Goal: Task Accomplishment & Management: Use online tool/utility

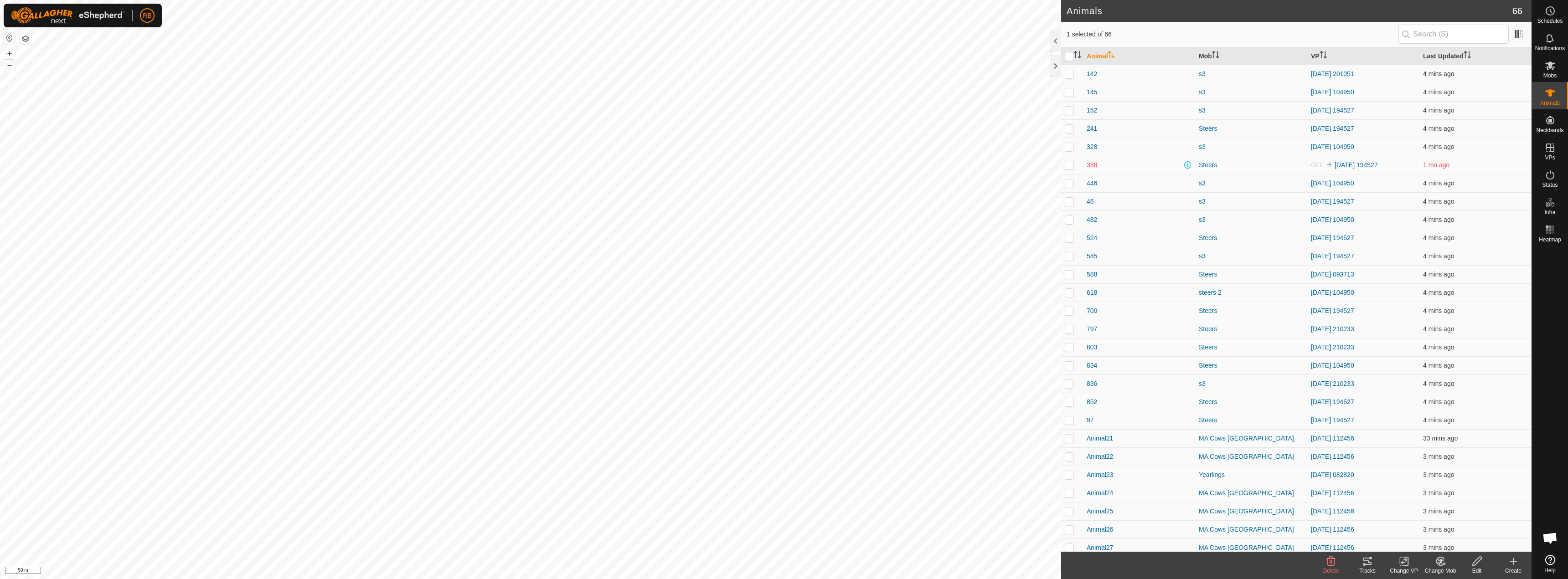
checkbox input "false"
checkbox input "true"
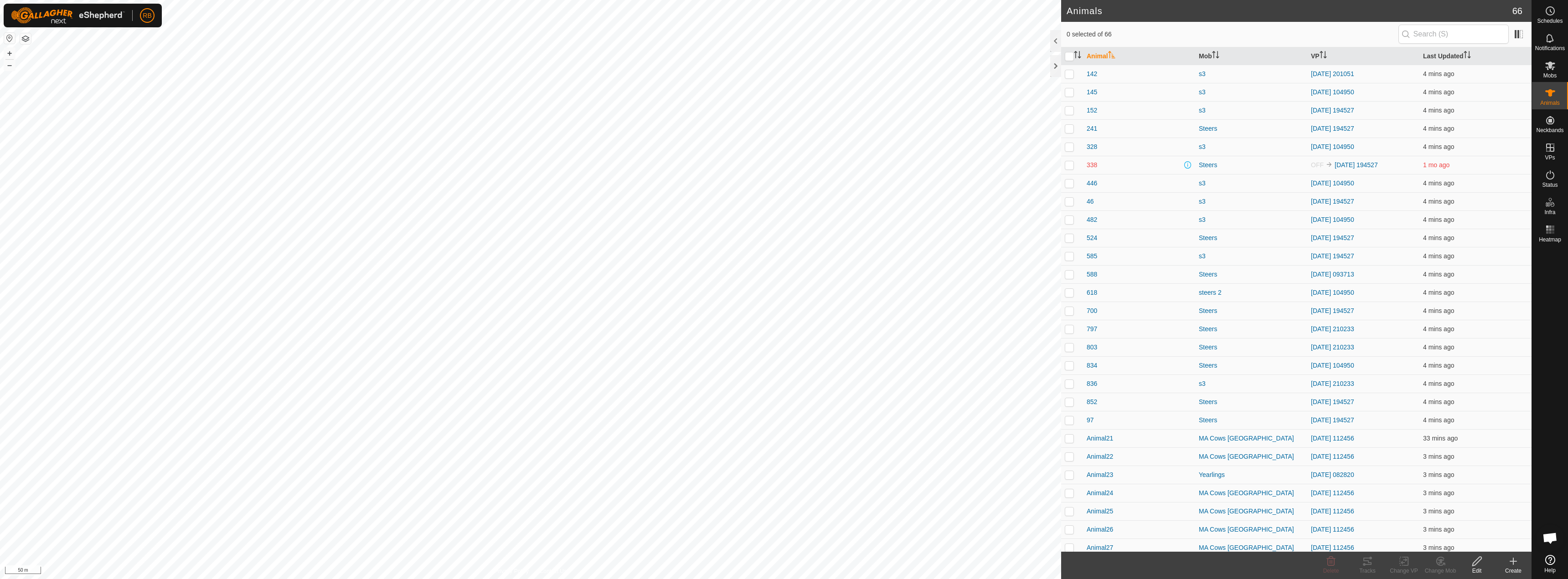
checkbox input "true"
click at [1360, 564] on tracks-svg-icon at bounding box center [1367, 561] width 37 height 11
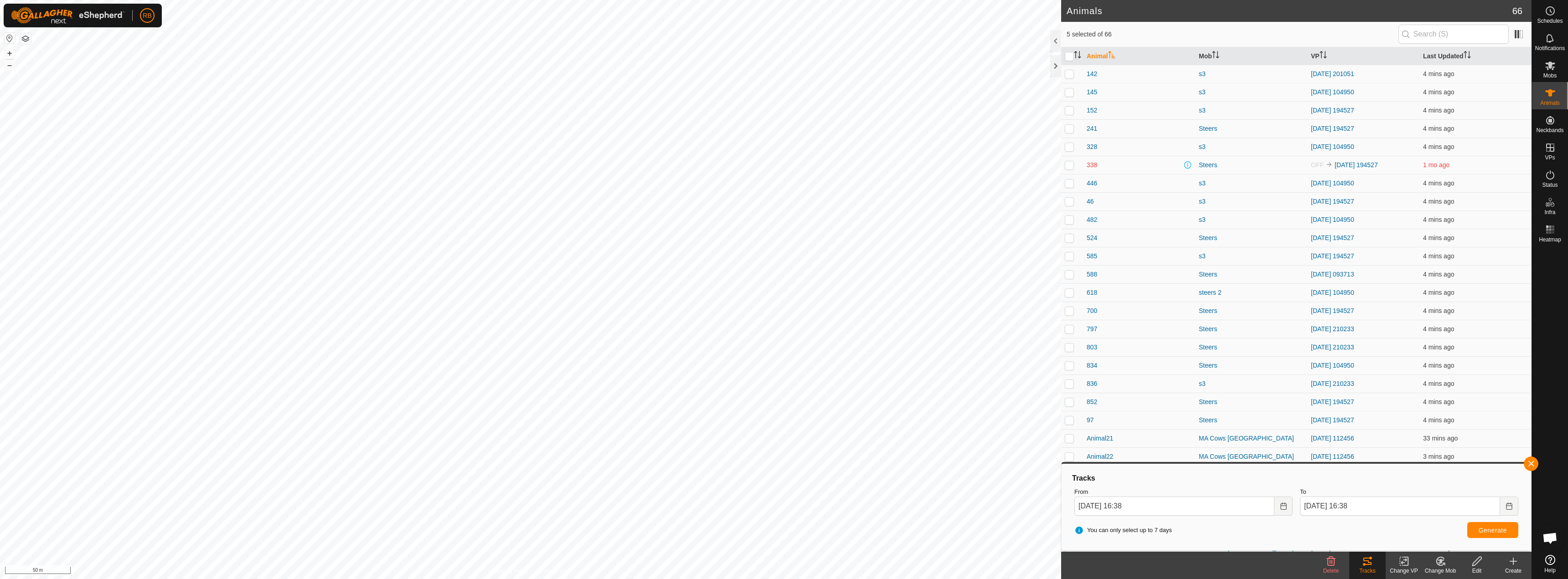
click at [1406, 564] on icon at bounding box center [1404, 561] width 12 height 11
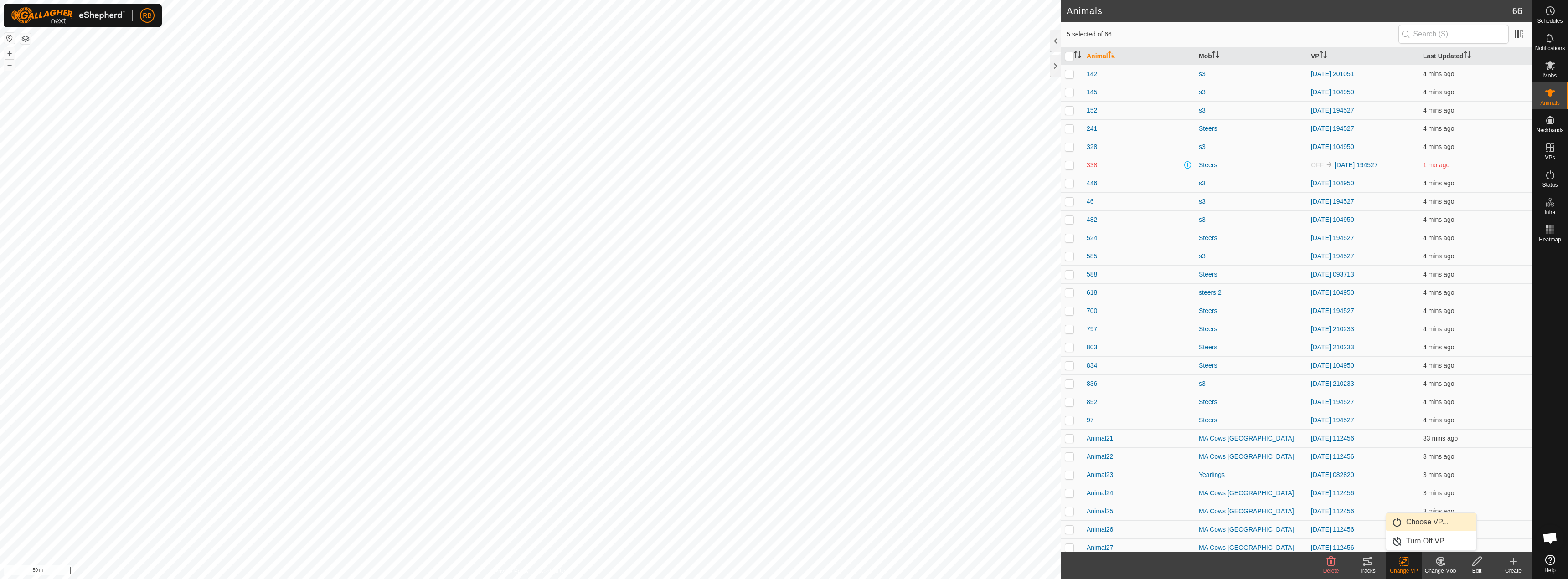
click at [1424, 523] on link "Choose VP..." at bounding box center [1431, 522] width 90 height 18
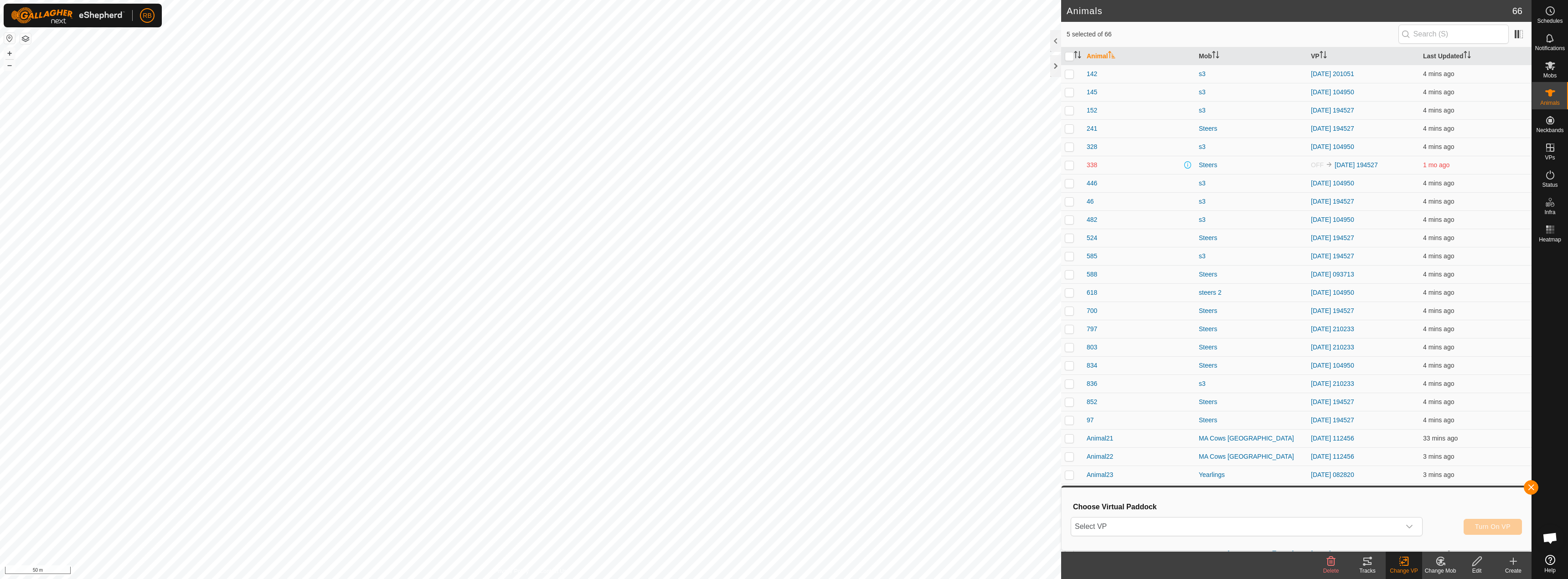
click at [1512, 557] on icon at bounding box center [1513, 561] width 11 height 11
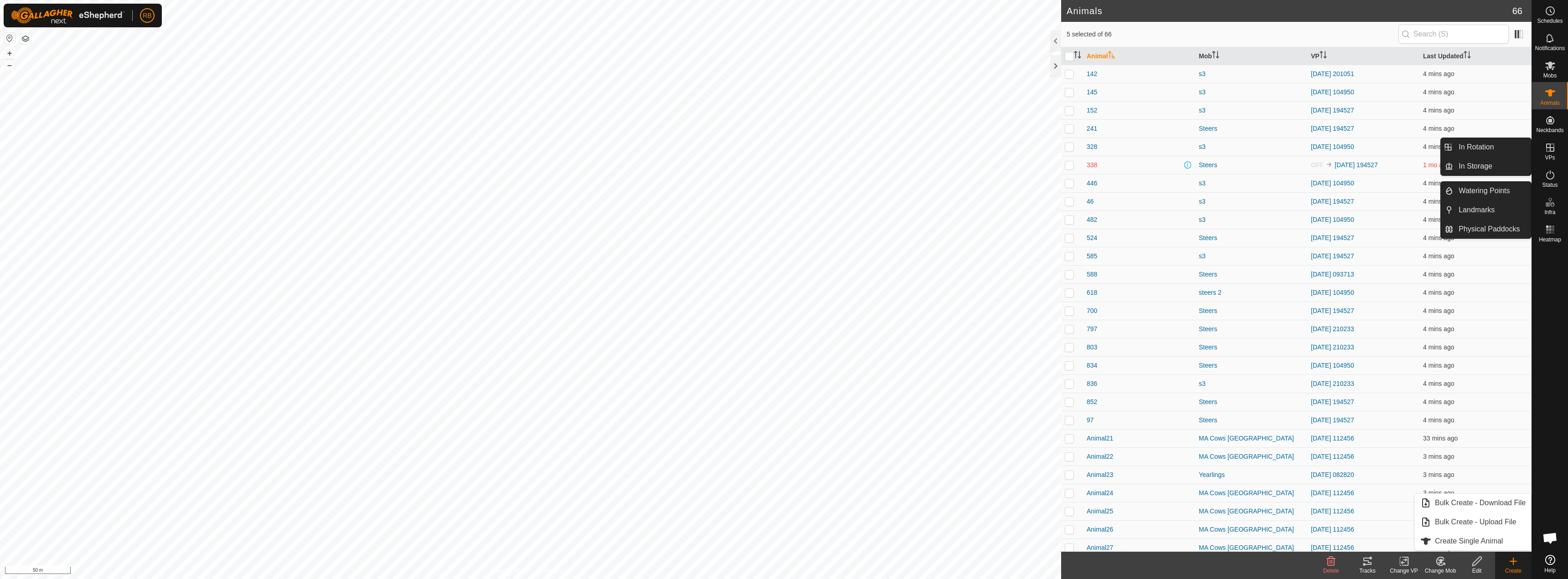
click at [1552, 149] on icon at bounding box center [1550, 147] width 11 height 11
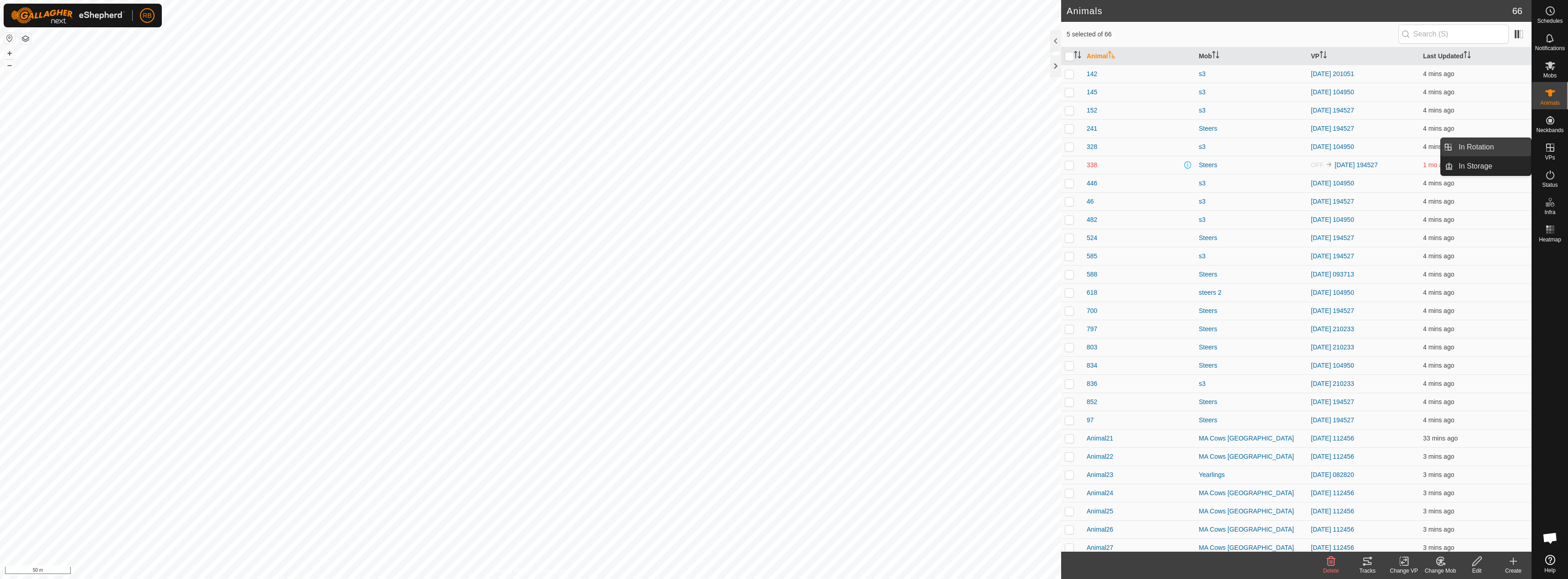
click at [1467, 149] on link "In Rotation" at bounding box center [1492, 147] width 78 height 18
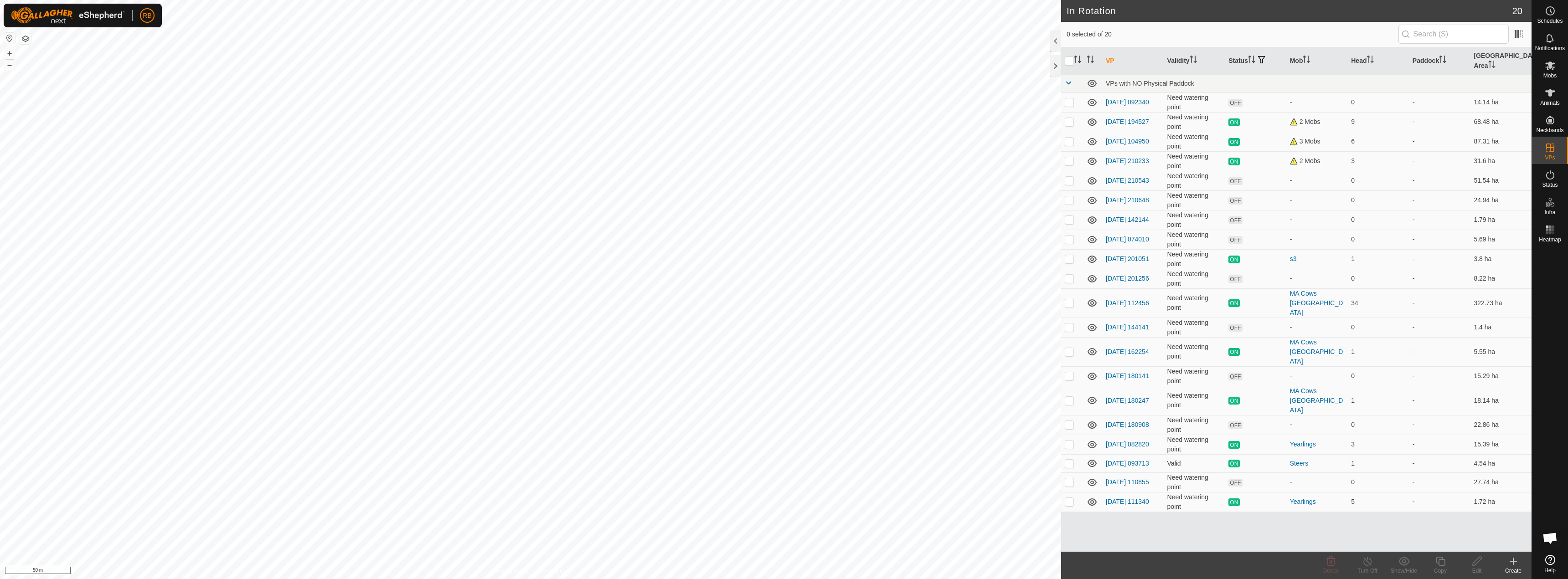
click at [1511, 560] on icon at bounding box center [1513, 561] width 11 height 11
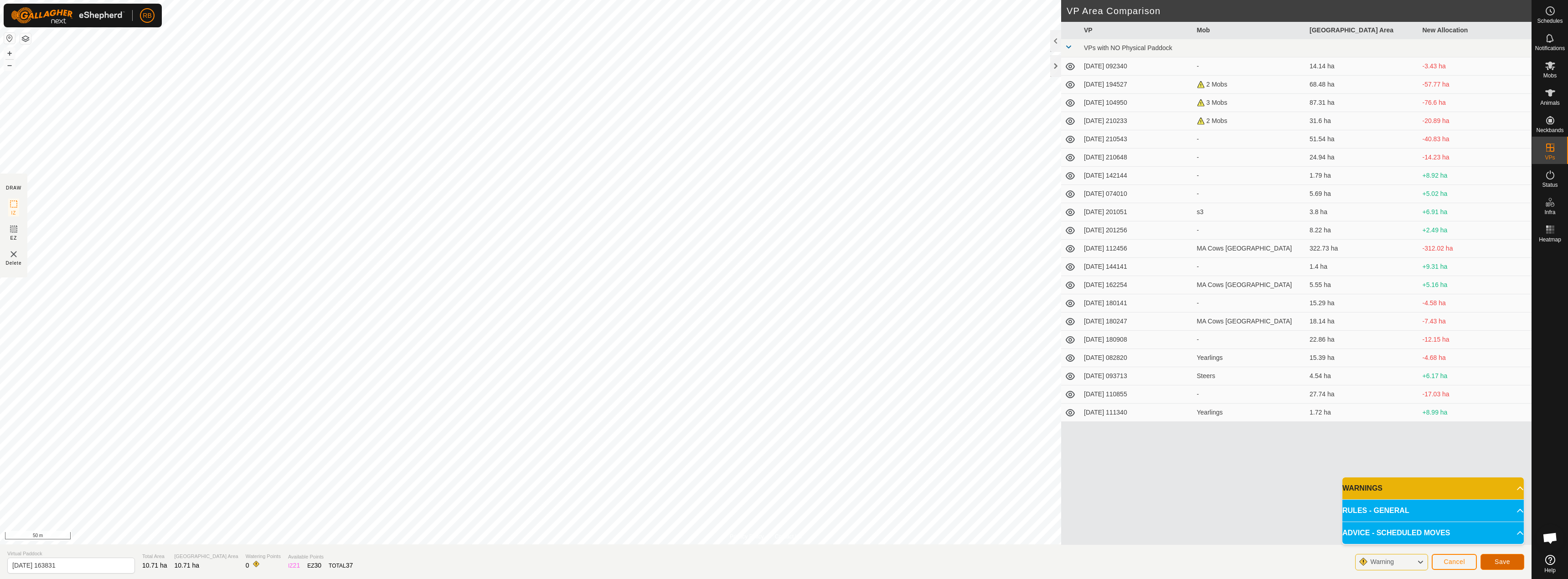
click at [1508, 565] on span "Save" at bounding box center [1503, 562] width 15 height 7
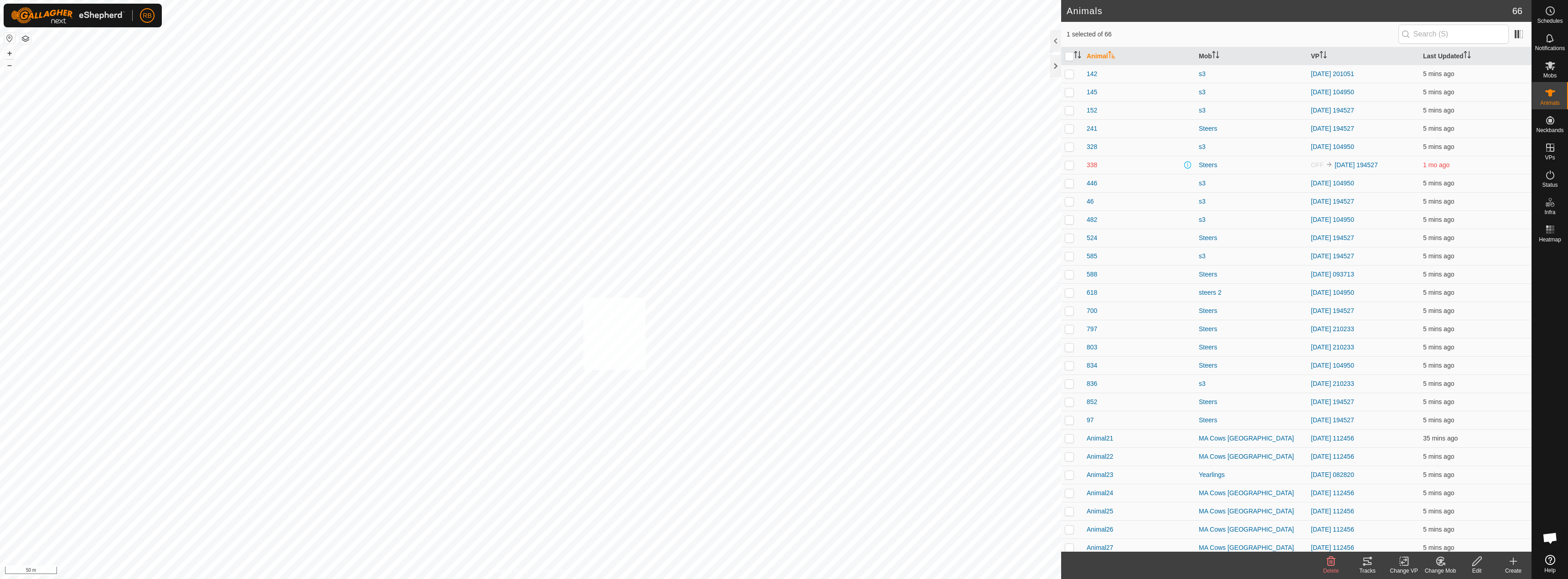
checkbox input "true"
click at [1397, 562] on change-vp-svg-icon at bounding box center [1404, 561] width 37 height 11
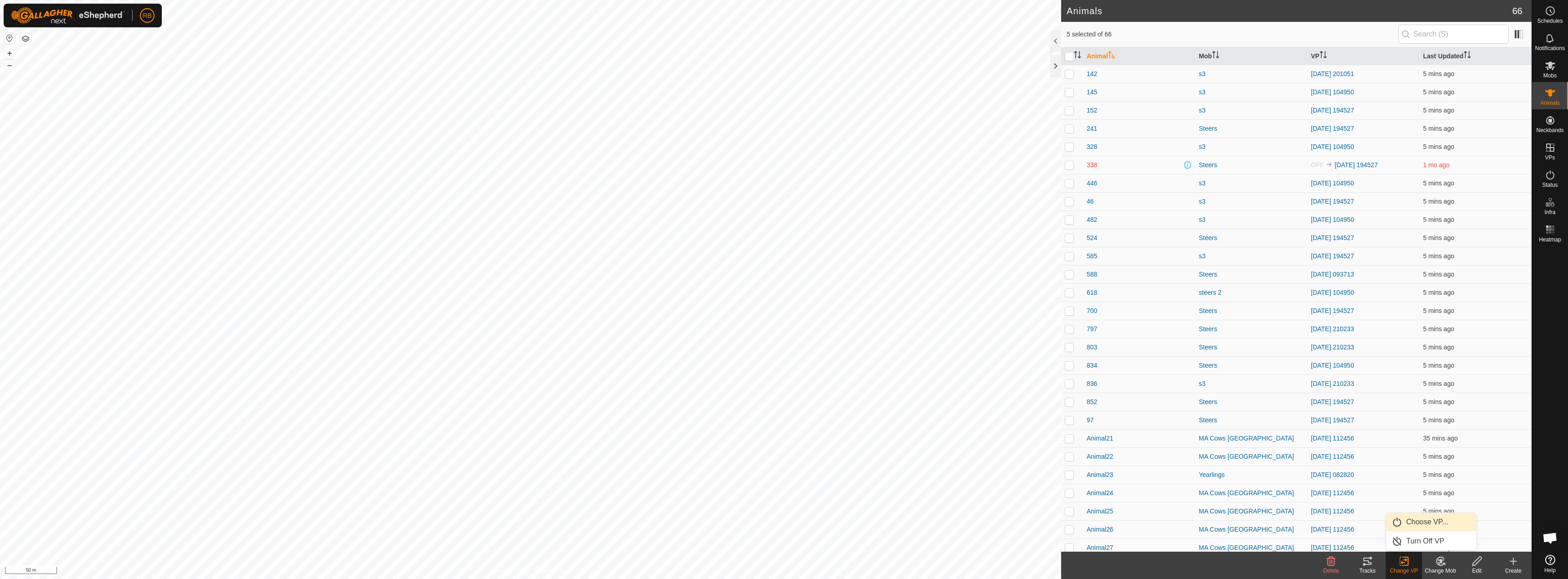
click at [1417, 525] on link "Choose VP..." at bounding box center [1431, 522] width 90 height 18
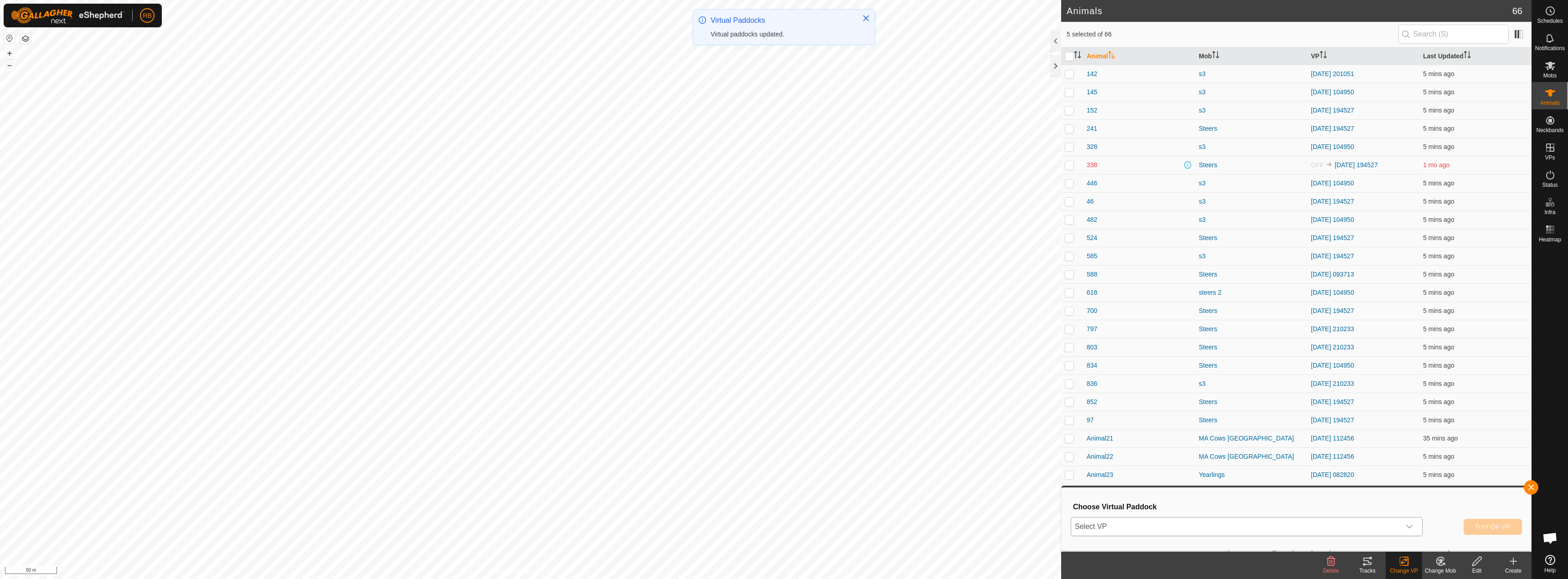
click at [1201, 529] on span "Select VP" at bounding box center [1235, 527] width 329 height 18
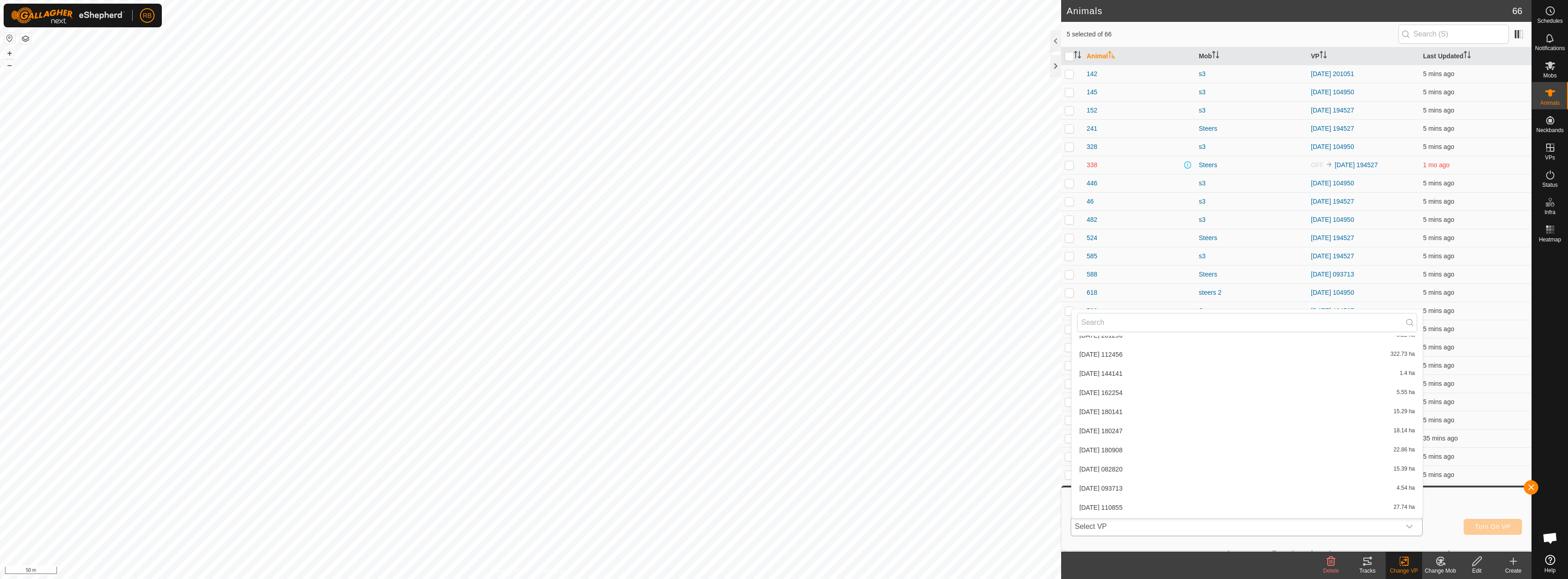
scroll to position [240, 0]
click at [1121, 505] on li "[DATE] 163831 10.71 ha" at bounding box center [1247, 509] width 351 height 18
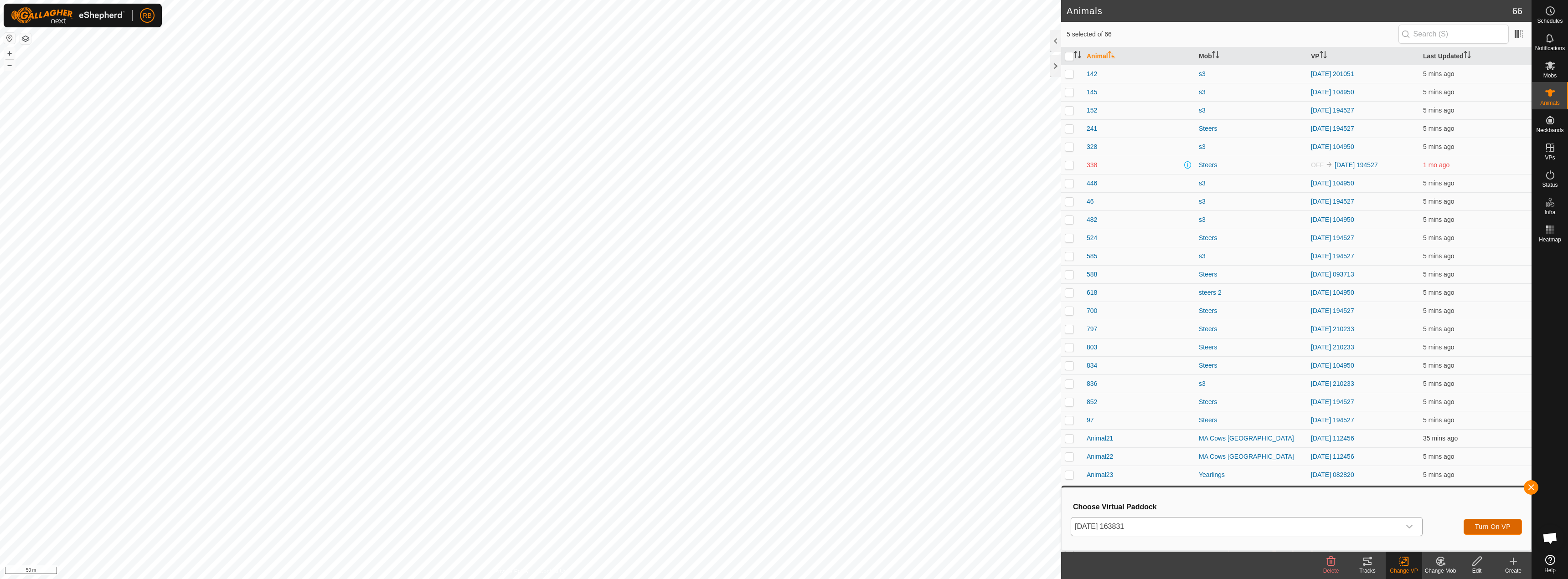
click at [1483, 530] on span "Turn On VP" at bounding box center [1492, 526] width 35 height 7
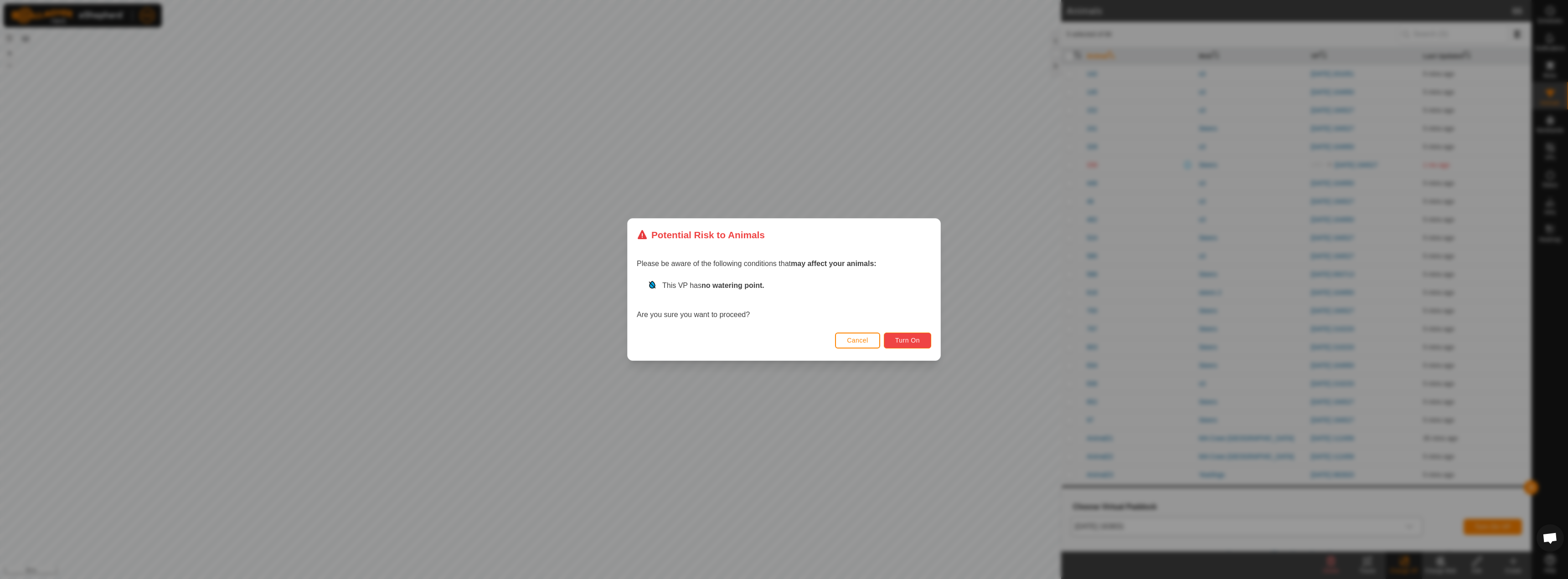
click at [906, 345] on button "Turn On" at bounding box center [907, 340] width 47 height 16
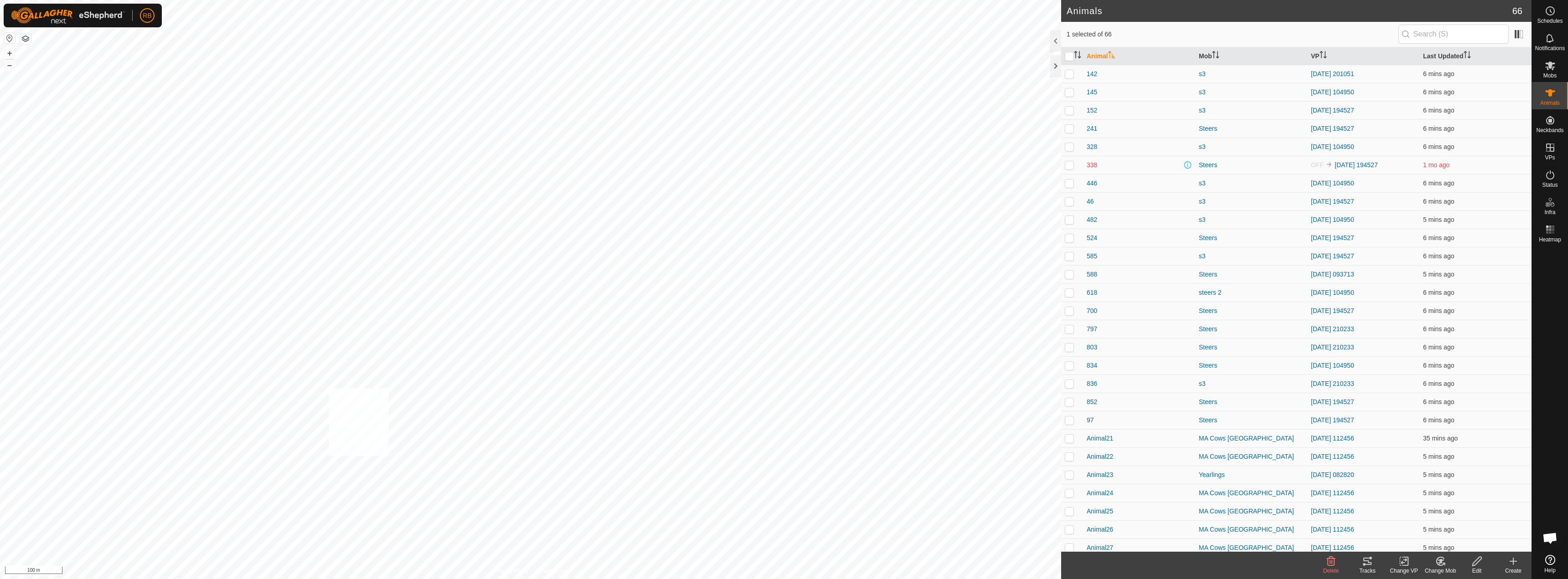
checkbox input "true"
click at [1353, 565] on tracks-svg-icon at bounding box center [1367, 561] width 37 height 11
checkbox input "true"
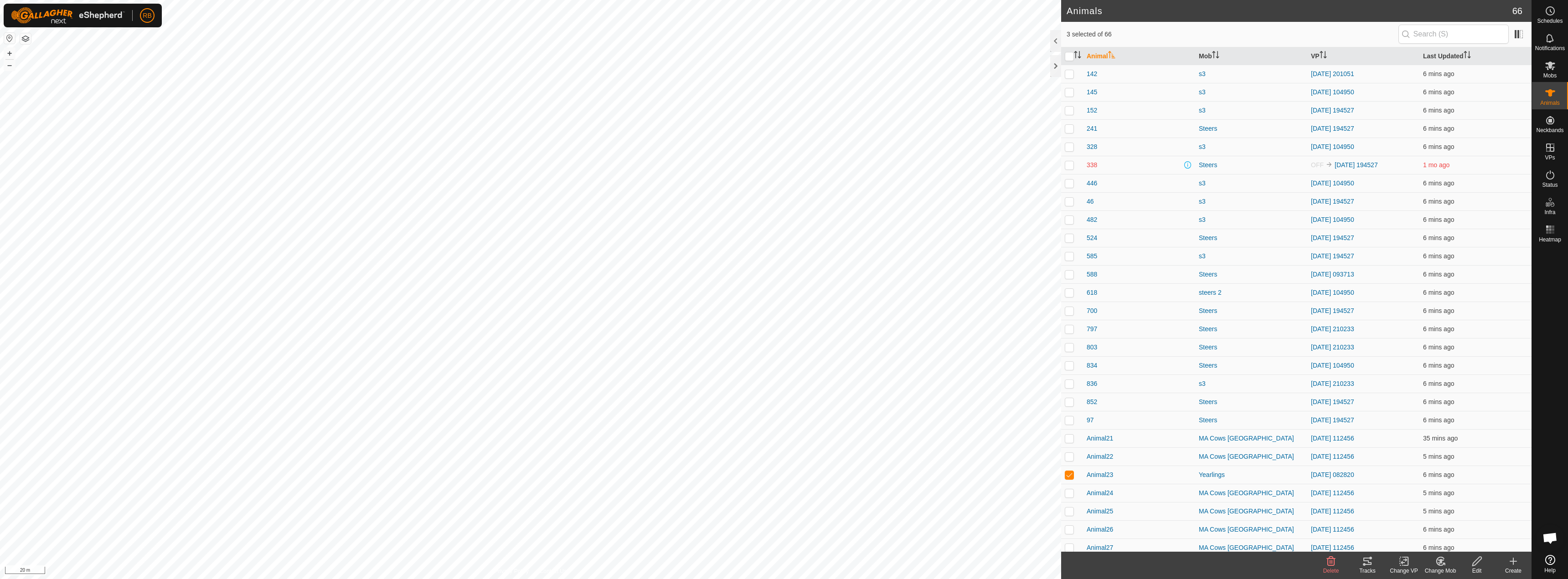
click at [1404, 561] on icon at bounding box center [1404, 561] width 12 height 11
click at [1421, 517] on link "Choose VP..." at bounding box center [1431, 522] width 90 height 18
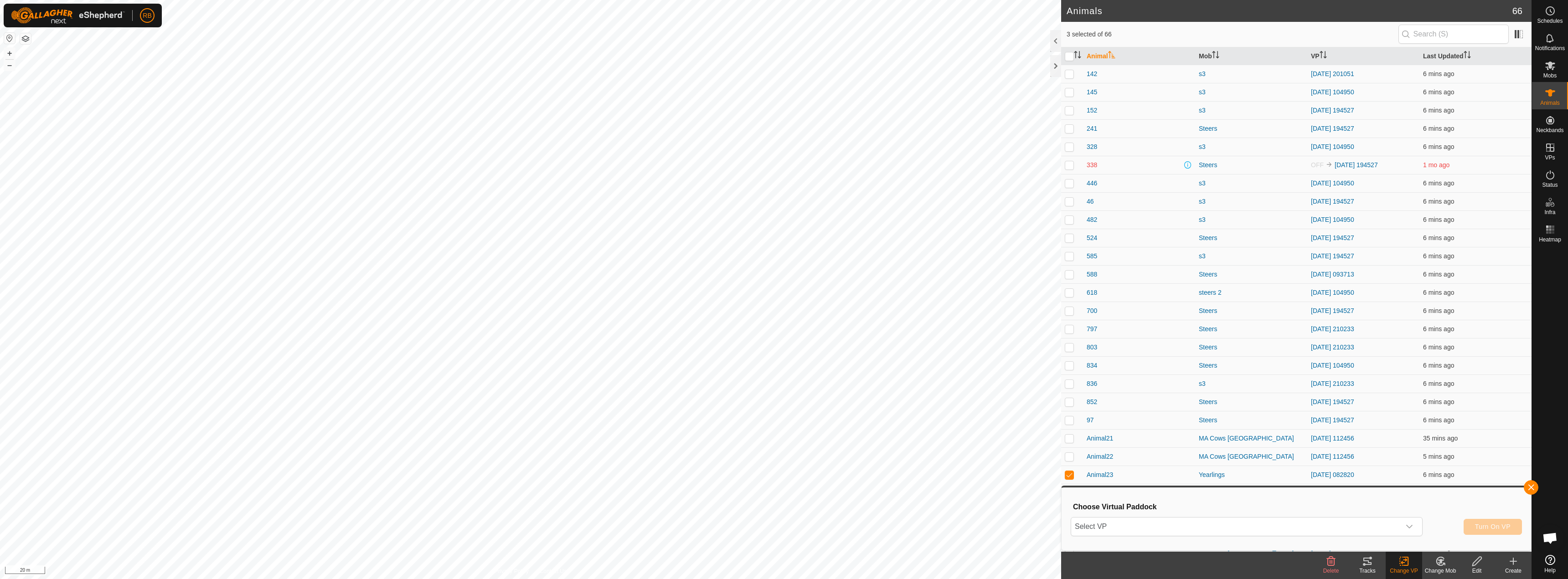
click at [1127, 539] on div "Choose Virtual Paddock Select VP Turn On VP" at bounding box center [1296, 519] width 459 height 52
click at [1129, 533] on span "Select VP" at bounding box center [1235, 527] width 329 height 18
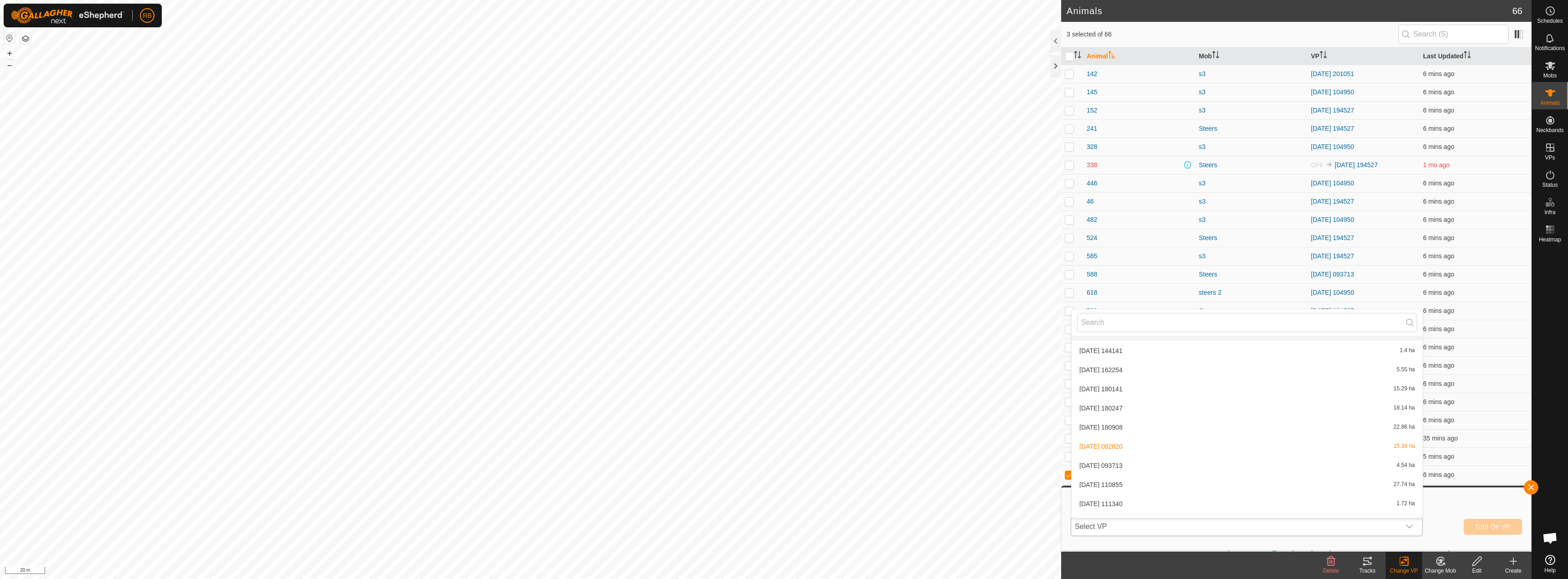
scroll to position [240, 0]
click at [1111, 432] on li "[DATE] 082820 15.39 ha" at bounding box center [1247, 432] width 351 height 18
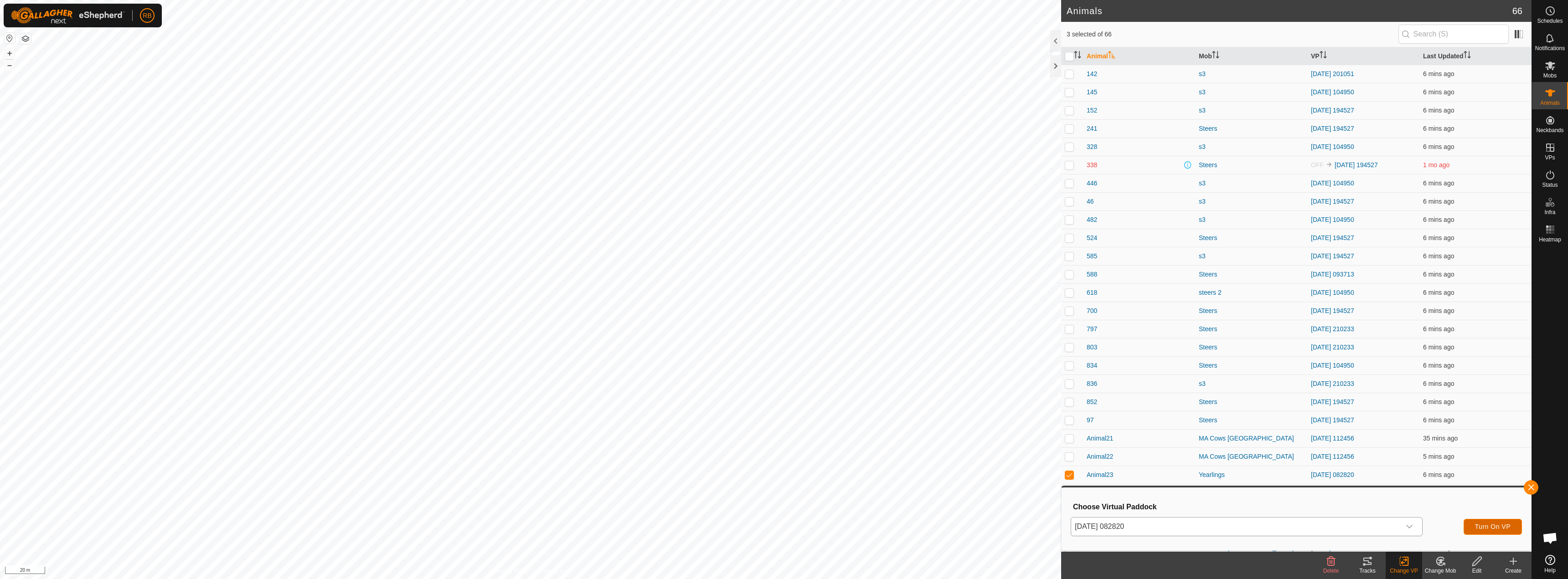
click at [1486, 529] on span "Turn On VP" at bounding box center [1492, 526] width 35 height 7
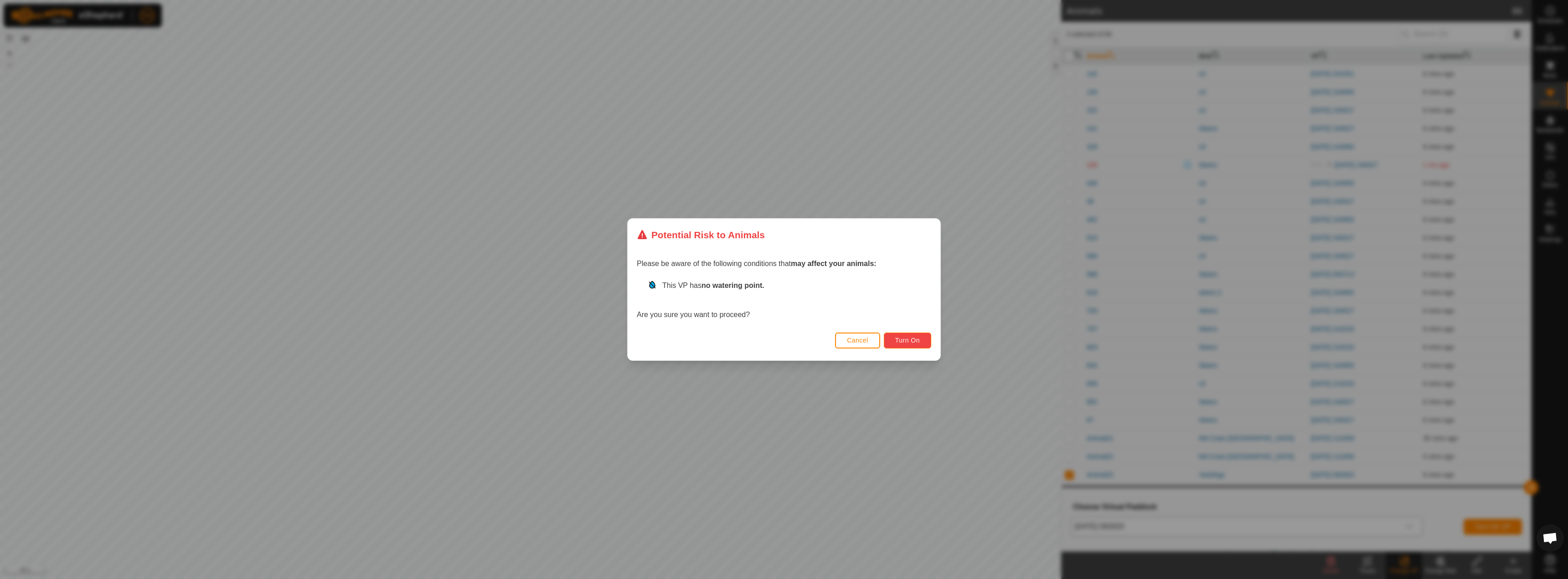
click at [920, 339] on button "Turn On" at bounding box center [907, 340] width 47 height 16
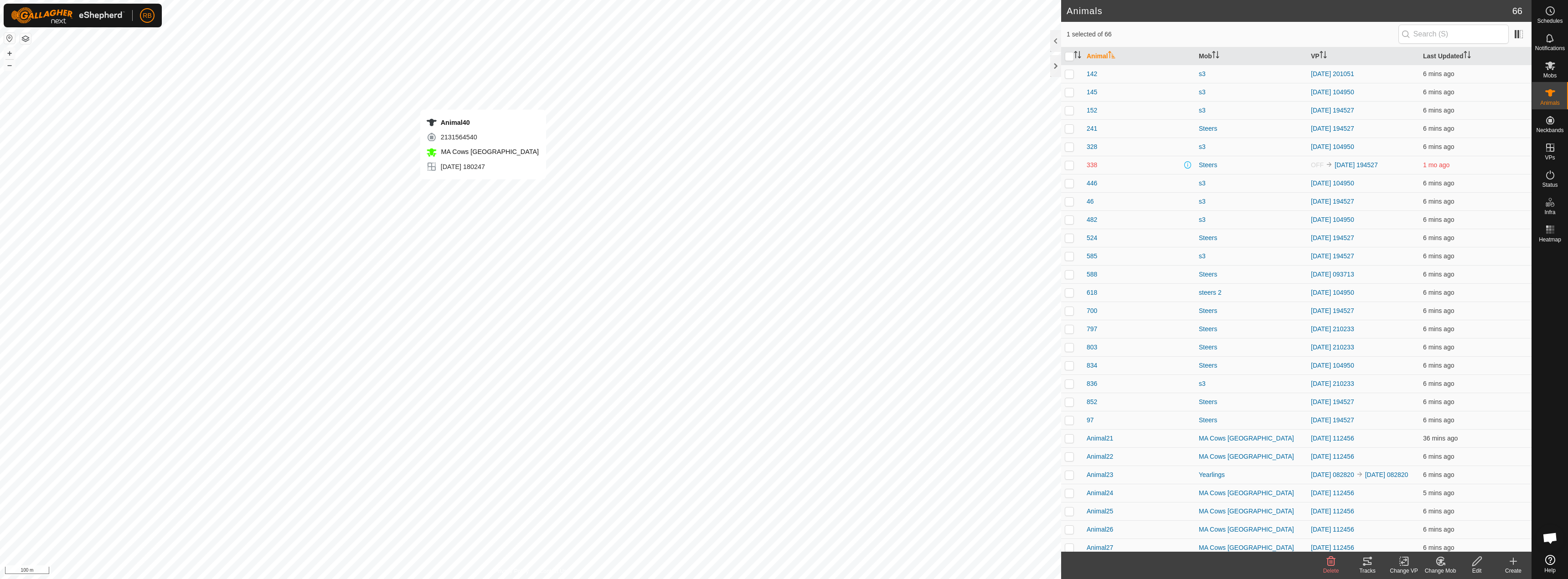
click at [483, 189] on div "Animal40 2131564540 MA [GEOGRAPHIC_DATA] [DATE] 180247 + – ⇧ i 100 m" at bounding box center [530, 289] width 1061 height 579
checkbox input "true"
checkbox input "false"
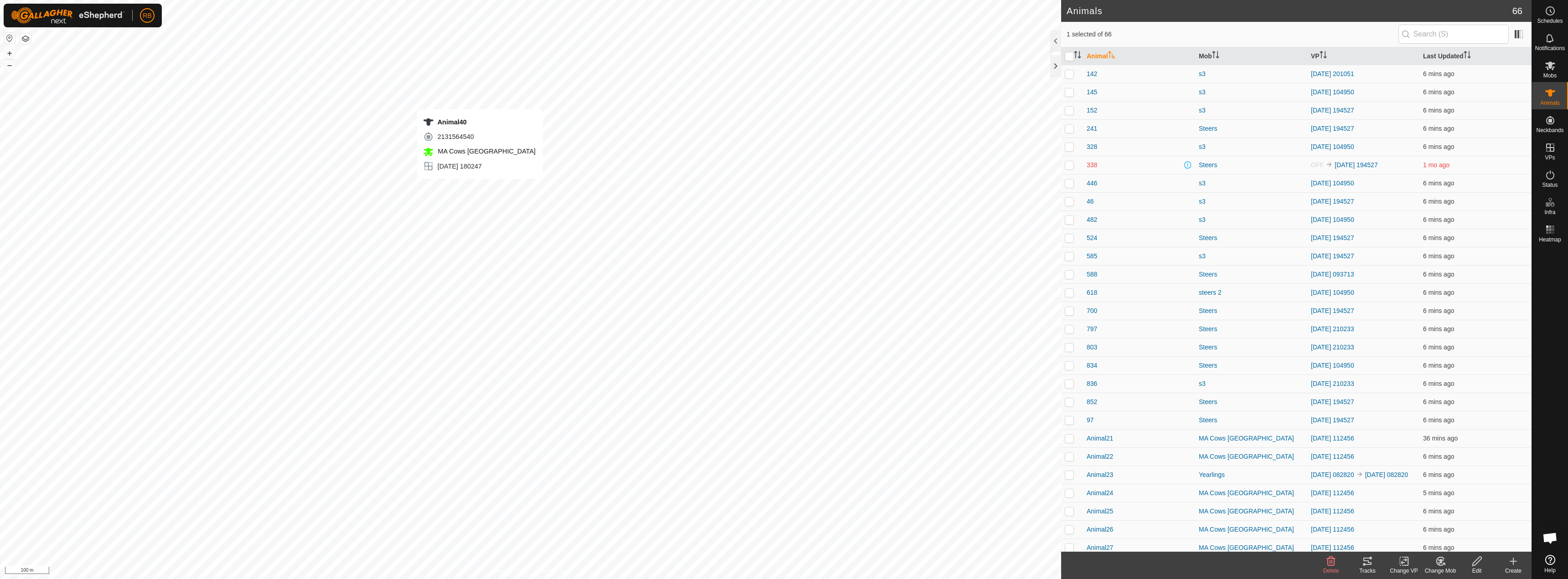
checkbox input "true"
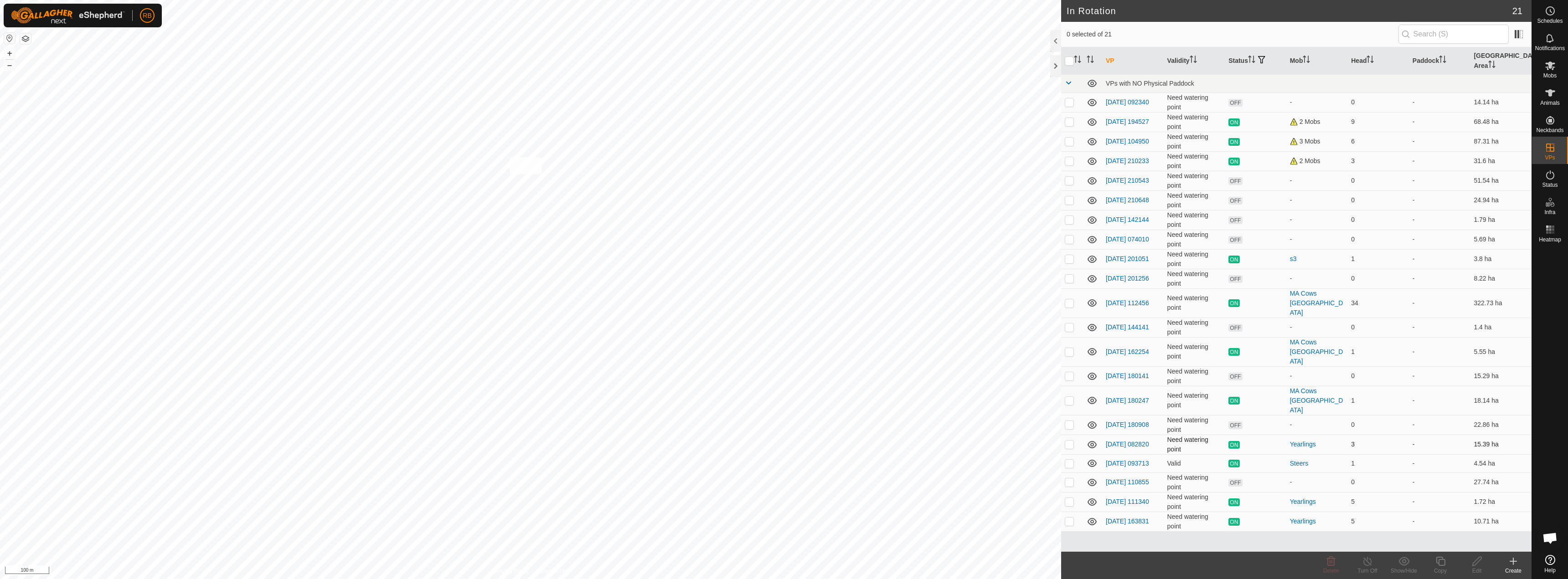
checkbox input "true"
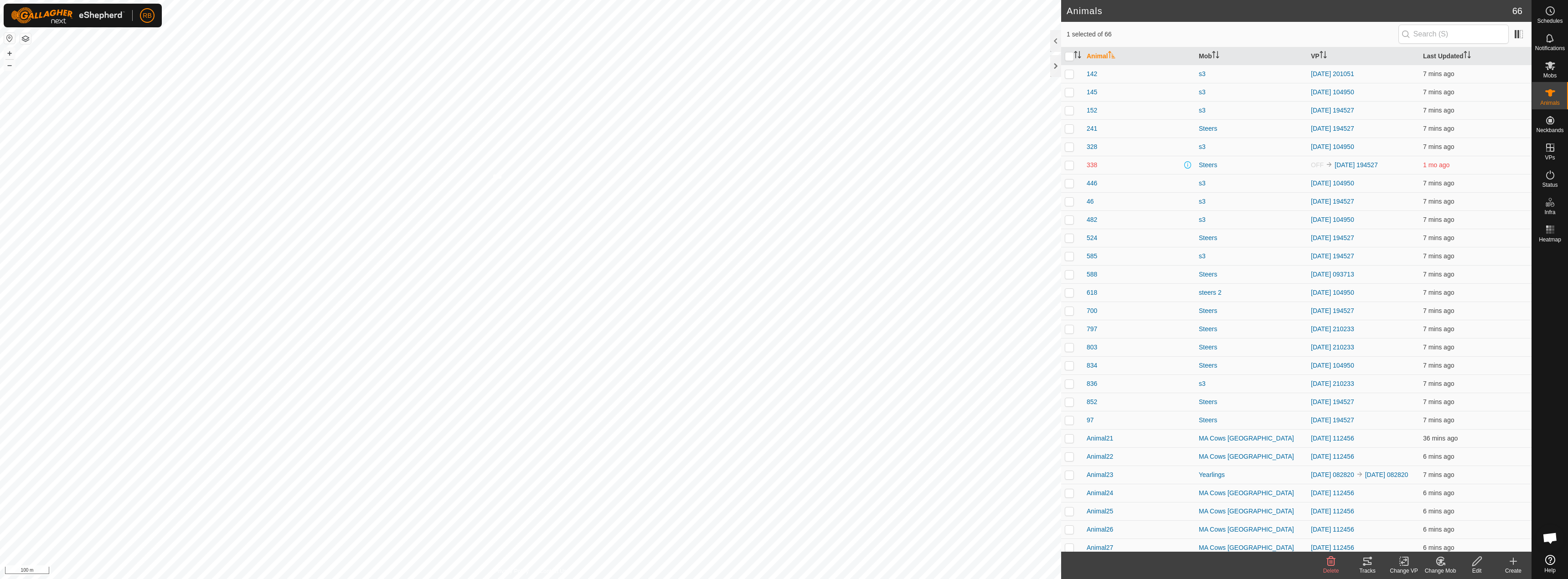
checkbox input "true"
click at [1410, 567] on div "Change VP" at bounding box center [1404, 571] width 37 height 8
click at [1420, 530] on link "Choose VP..." at bounding box center [1431, 522] width 90 height 18
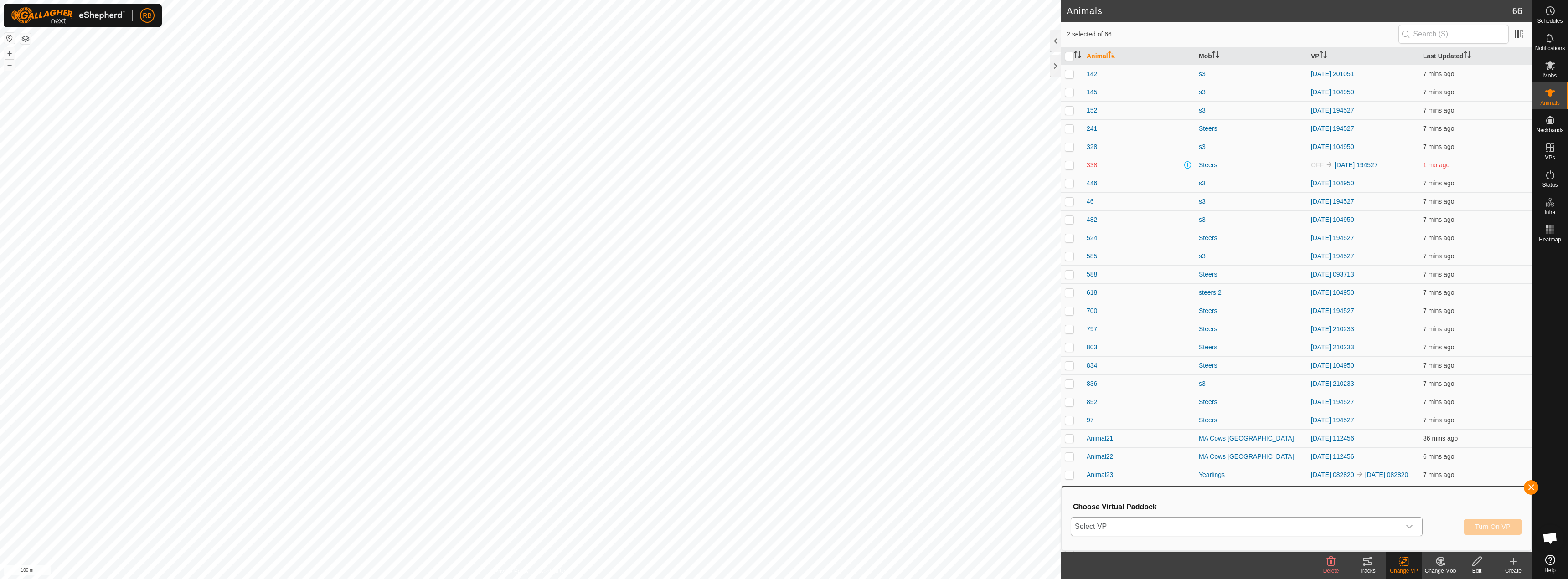
click at [1363, 529] on span "Select VP" at bounding box center [1235, 527] width 329 height 18
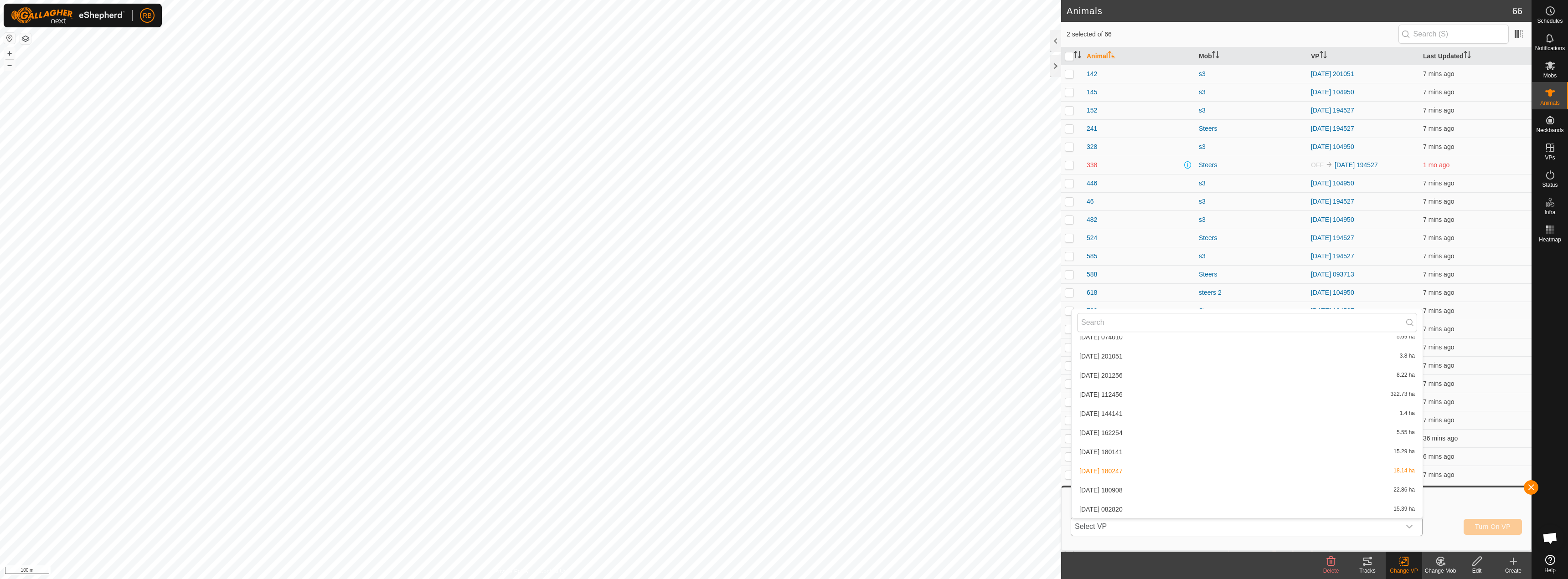
scroll to position [240, 0]
click at [1188, 395] on li "[DATE] 180247 18.14 ha" at bounding box center [1247, 394] width 351 height 18
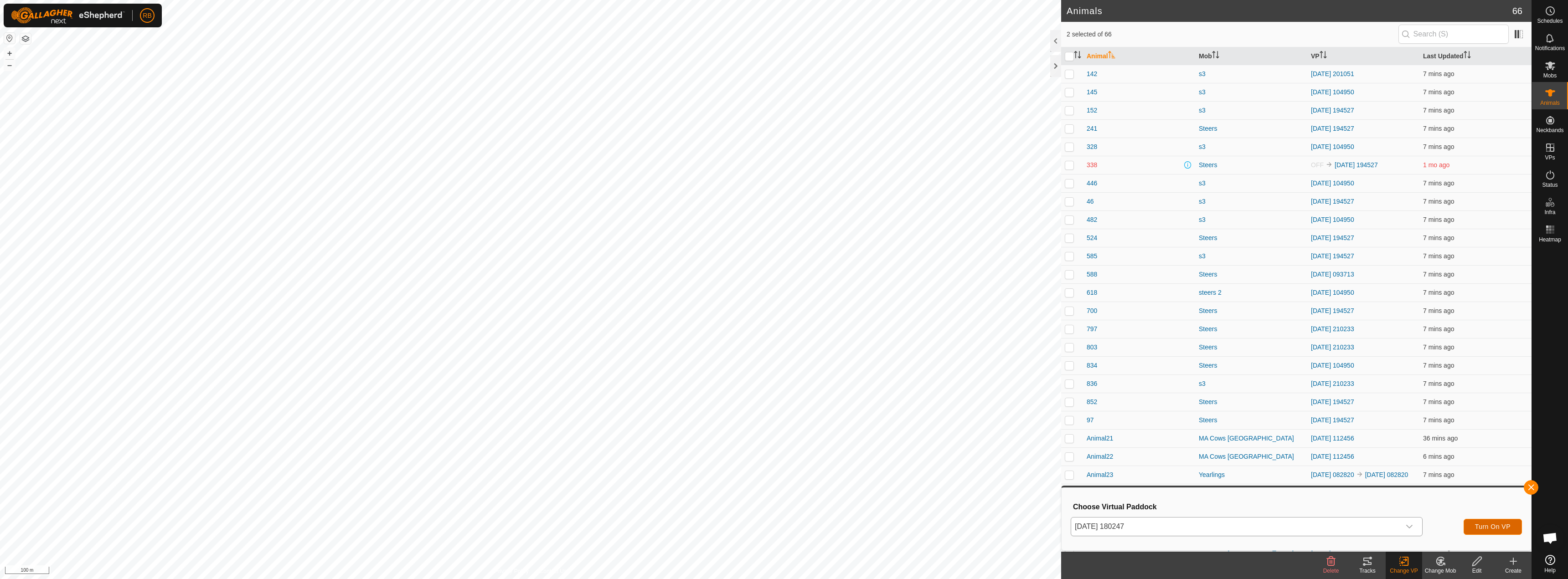
click at [1484, 523] on span "Turn On VP" at bounding box center [1492, 526] width 35 height 7
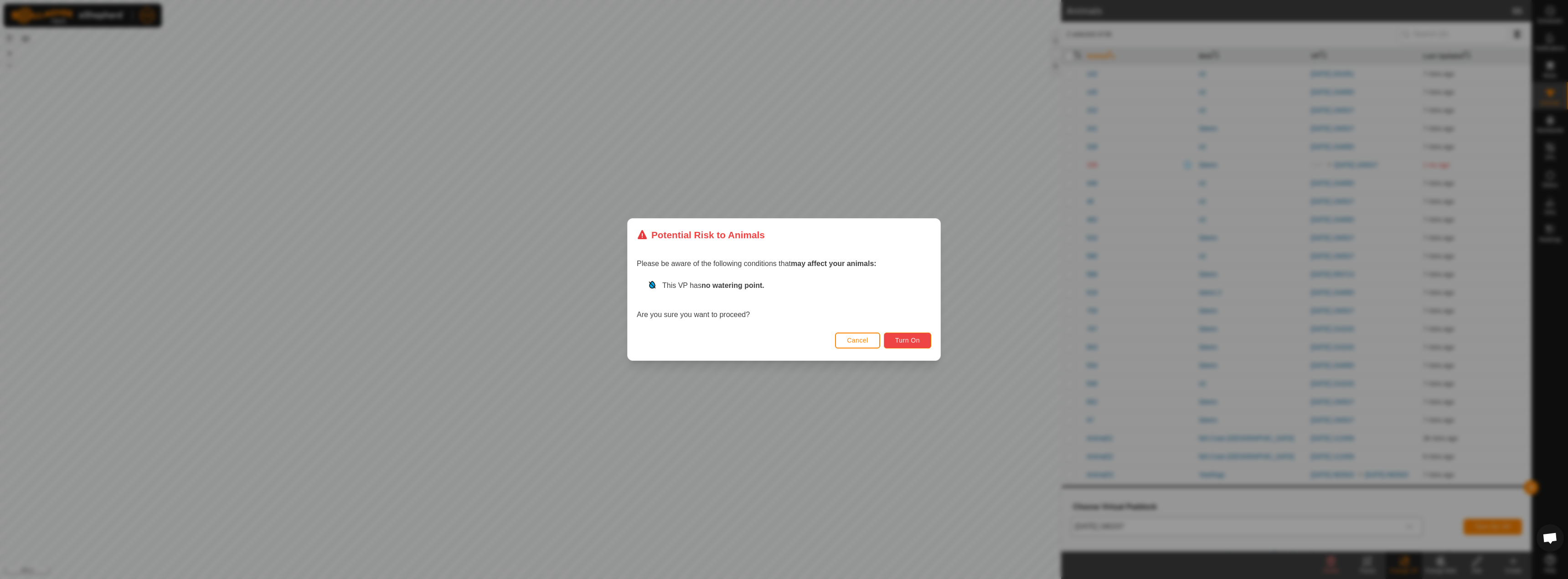
click at [920, 345] on button "Turn On" at bounding box center [907, 340] width 47 height 16
